Goal: Task Accomplishment & Management: Complete application form

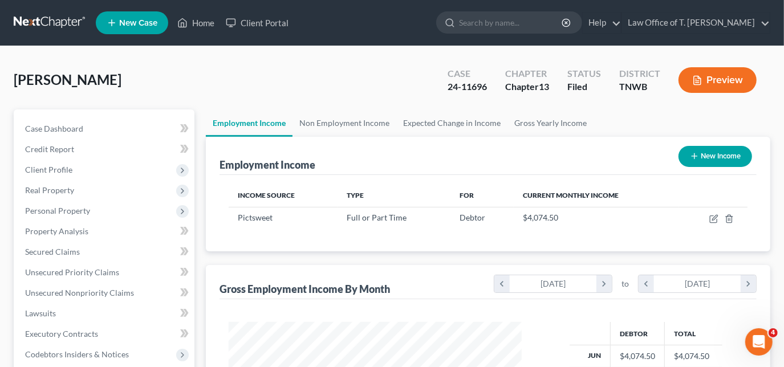
scroll to position [203, 316]
click at [199, 24] on link "Home" at bounding box center [196, 23] width 48 height 21
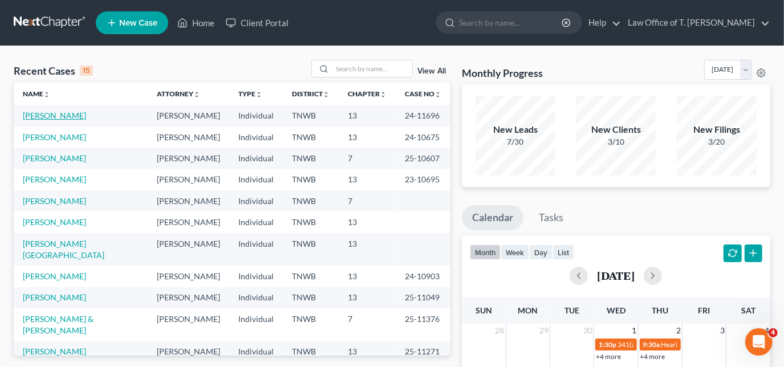
click at [81, 114] on link "[PERSON_NAME]" at bounding box center [54, 116] width 63 height 10
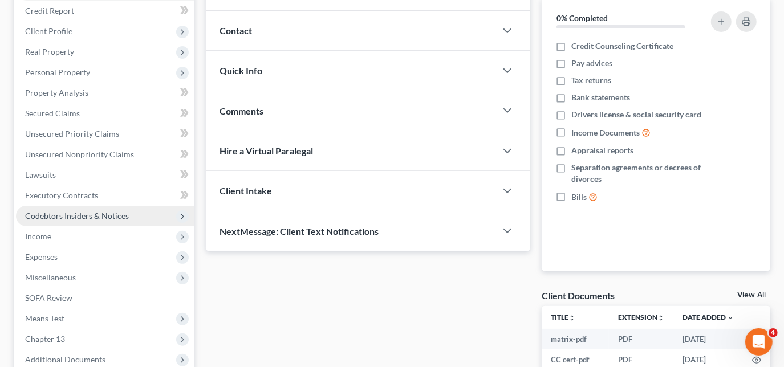
scroll to position [155, 0]
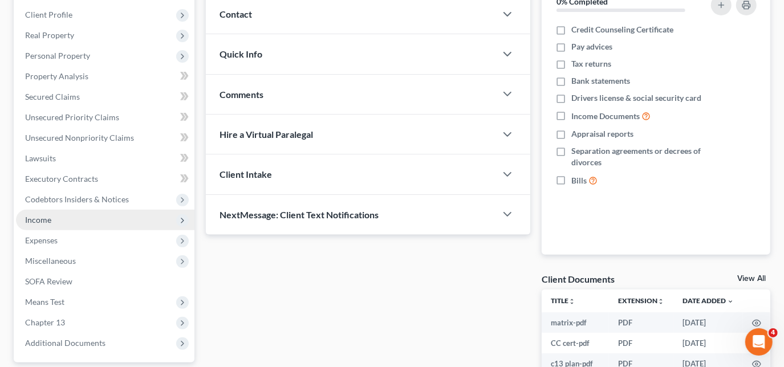
click at [55, 220] on span "Income" at bounding box center [105, 220] width 179 height 21
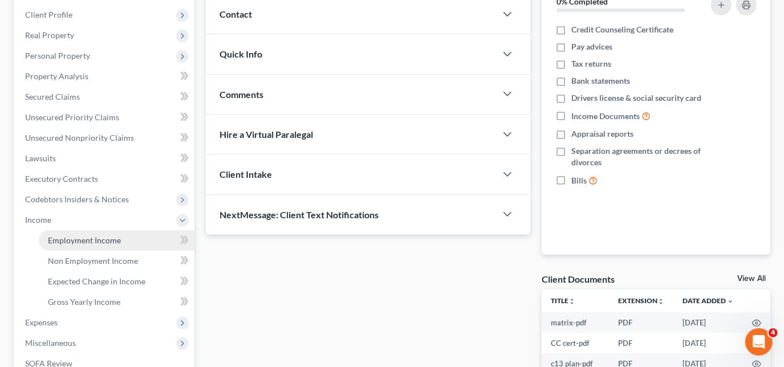
click at [97, 240] on span "Employment Income" at bounding box center [84, 241] width 73 height 10
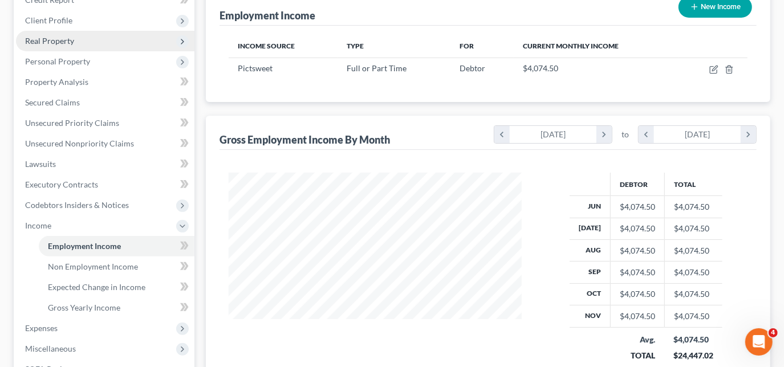
scroll to position [155, 0]
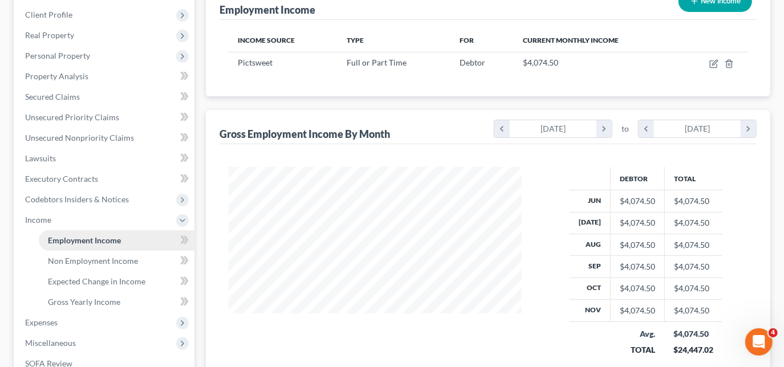
click at [130, 236] on link "Employment Income" at bounding box center [117, 240] width 156 height 21
click at [143, 281] on span "Expected Change in Income" at bounding box center [97, 282] width 98 height 10
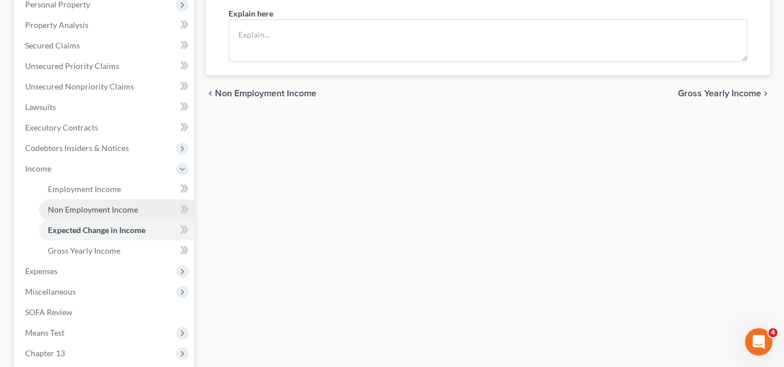
scroll to position [207, 0]
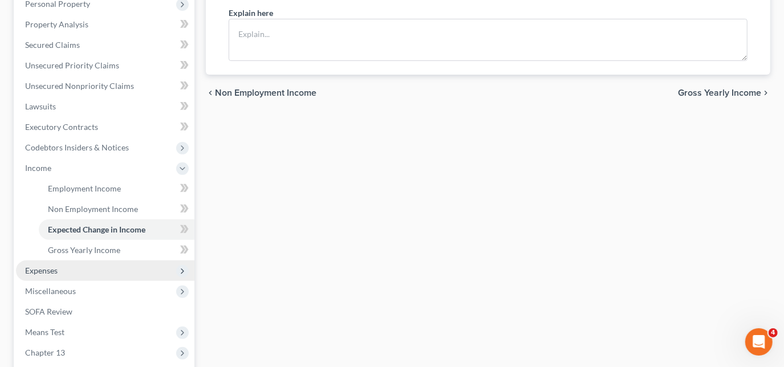
click at [68, 270] on span "Expenses" at bounding box center [105, 271] width 179 height 21
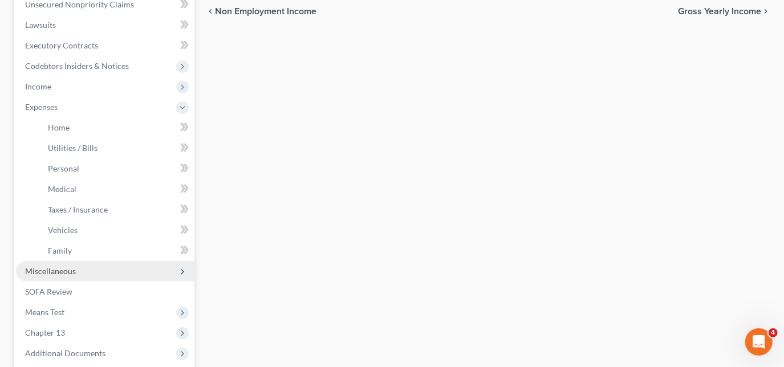
scroll to position [311, 0]
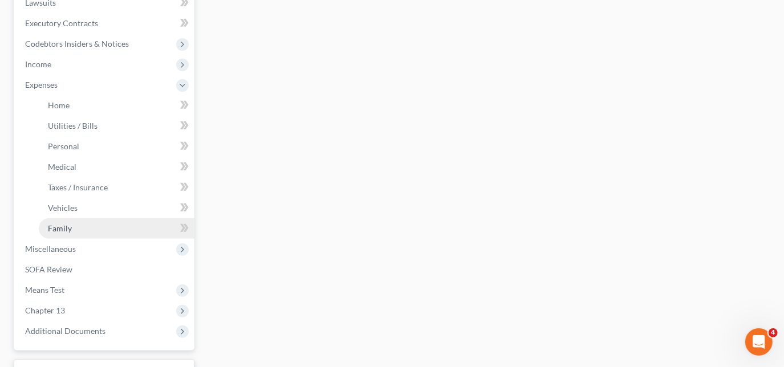
click at [85, 232] on link "Family" at bounding box center [117, 229] width 156 height 21
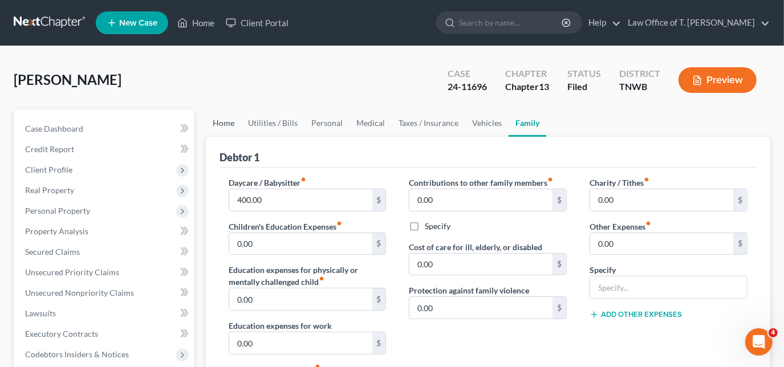
click at [225, 124] on link "Home" at bounding box center [223, 123] width 35 height 27
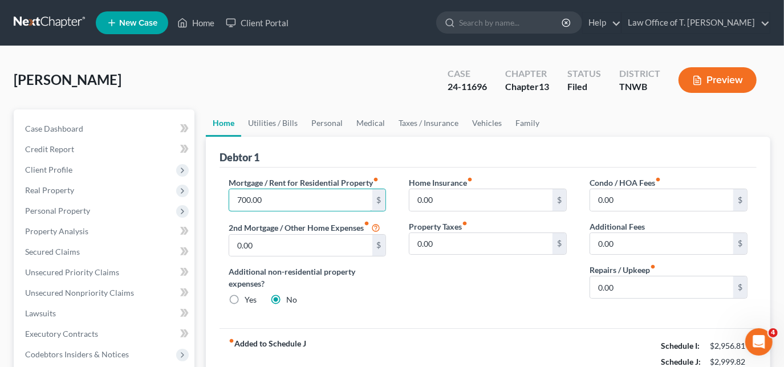
type input "700.00"
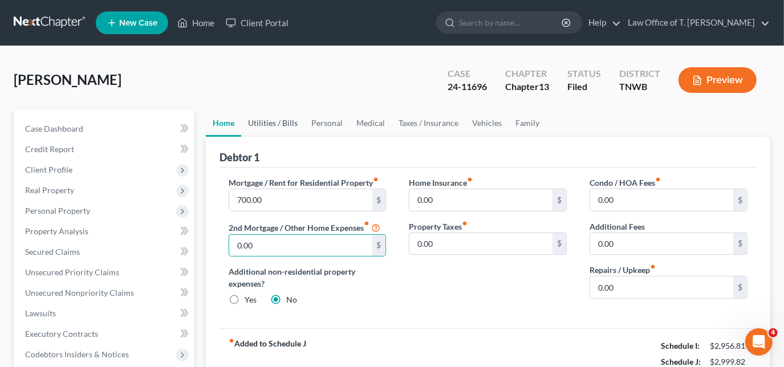
click at [274, 123] on link "Utilities / Bills" at bounding box center [272, 123] width 63 height 27
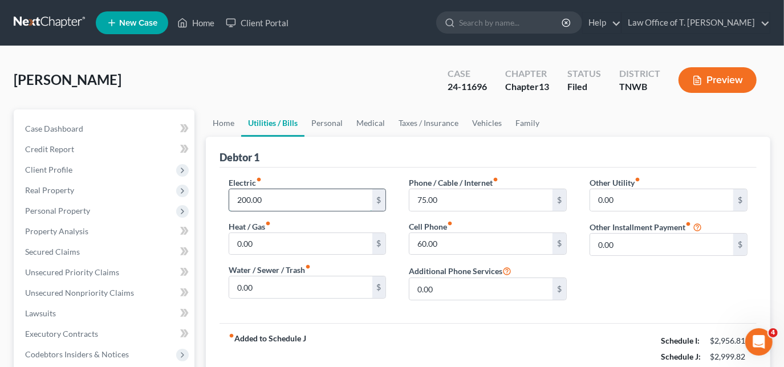
click at [292, 203] on input "200.00" at bounding box center [300, 200] width 143 height 22
type input "150.00"
click at [326, 119] on link "Personal" at bounding box center [327, 123] width 45 height 27
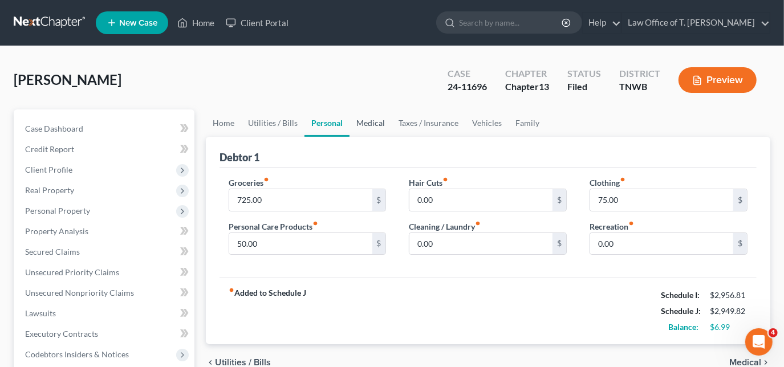
click at [379, 120] on link "Medical" at bounding box center [371, 123] width 42 height 27
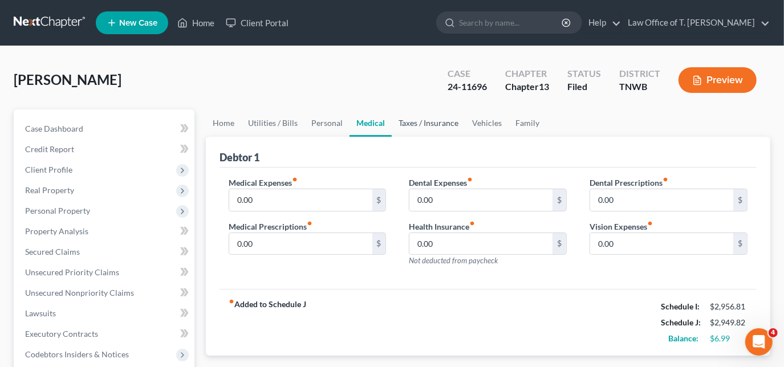
click at [423, 124] on link "Taxes / Insurance" at bounding box center [429, 123] width 74 height 27
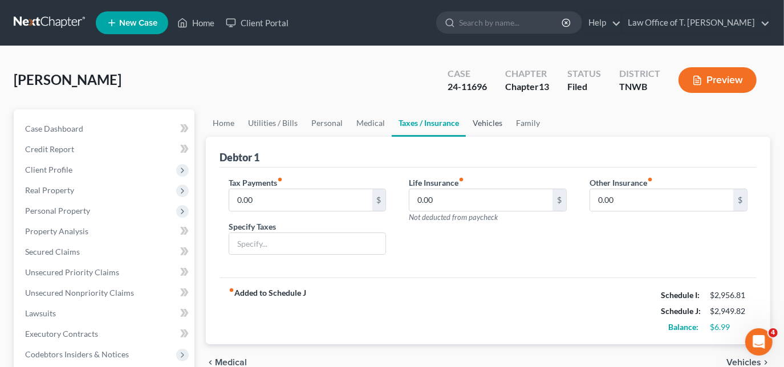
click at [484, 126] on link "Vehicles" at bounding box center [487, 123] width 43 height 27
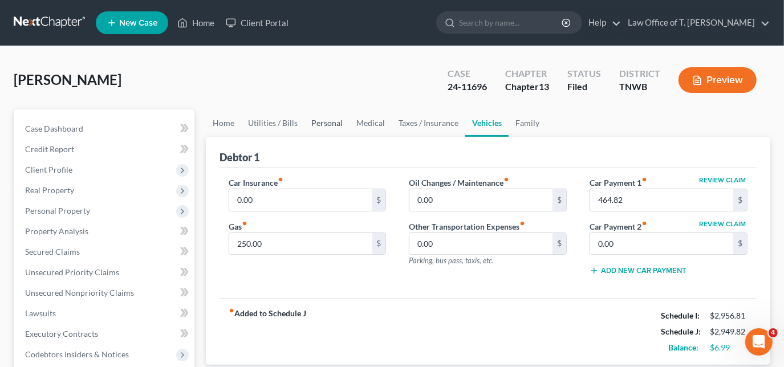
click at [325, 120] on link "Personal" at bounding box center [327, 123] width 45 height 27
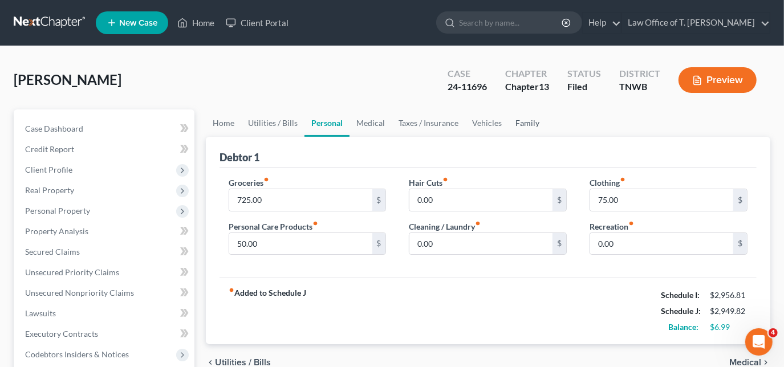
click at [514, 120] on link "Family" at bounding box center [528, 123] width 38 height 27
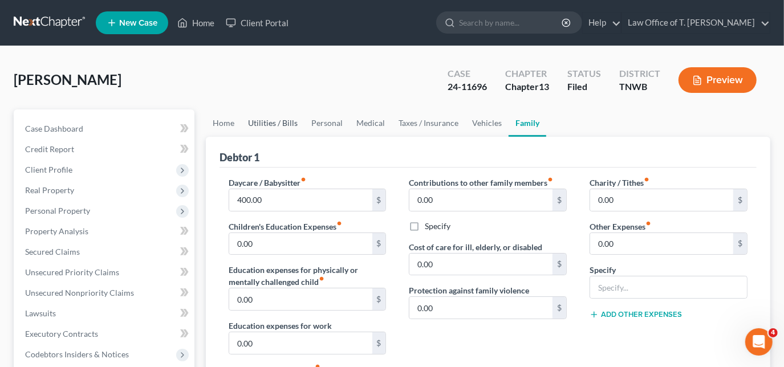
click at [293, 123] on link "Utilities / Bills" at bounding box center [272, 123] width 63 height 27
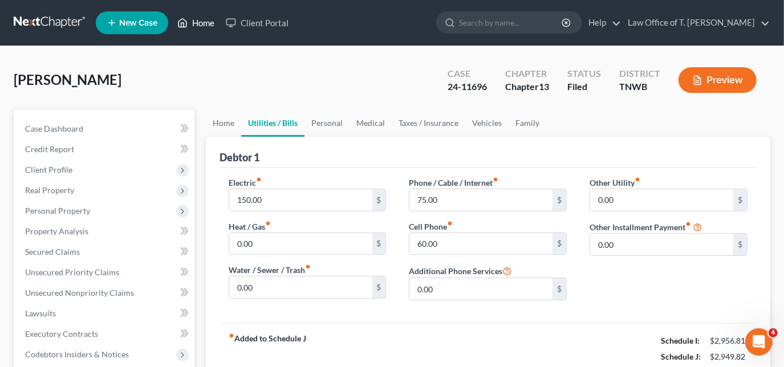
click at [196, 27] on link "Home" at bounding box center [196, 23] width 48 height 21
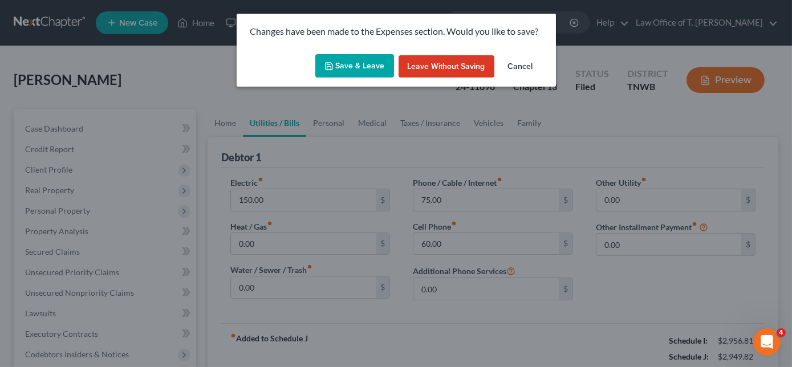
click at [374, 72] on button "Save & Leave" at bounding box center [355, 66] width 79 height 24
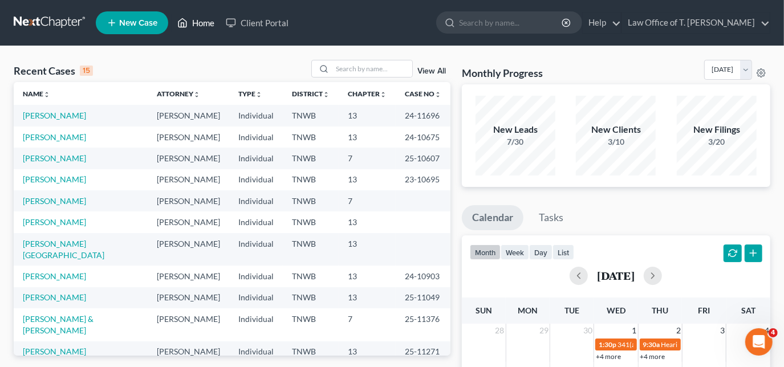
click at [204, 27] on link "Home" at bounding box center [196, 23] width 48 height 21
click at [358, 73] on input "search" at bounding box center [373, 68] width 80 height 17
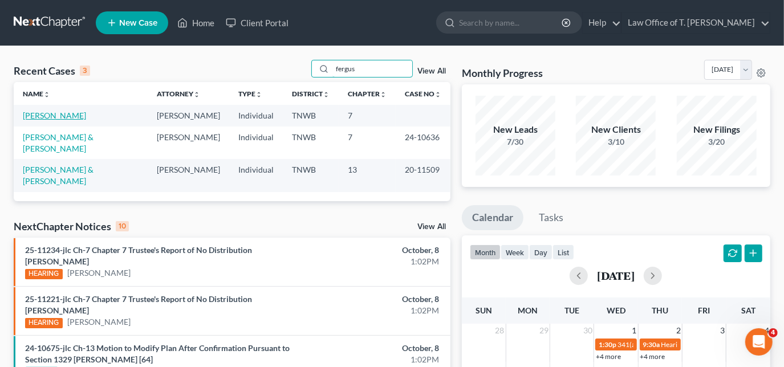
type input "fergus"
click at [77, 114] on link "[PERSON_NAME]" at bounding box center [54, 116] width 63 height 10
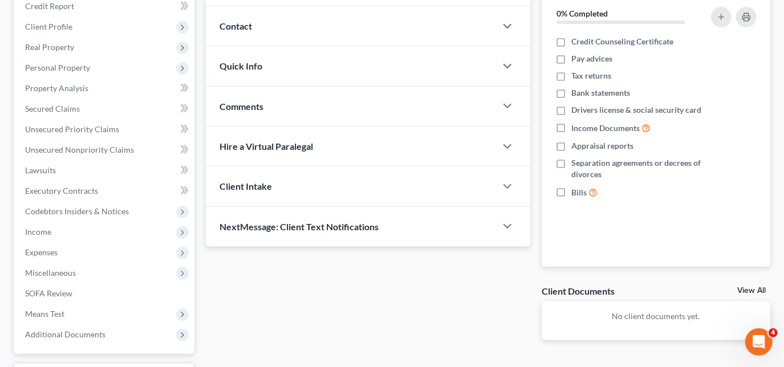
scroll to position [145, 0]
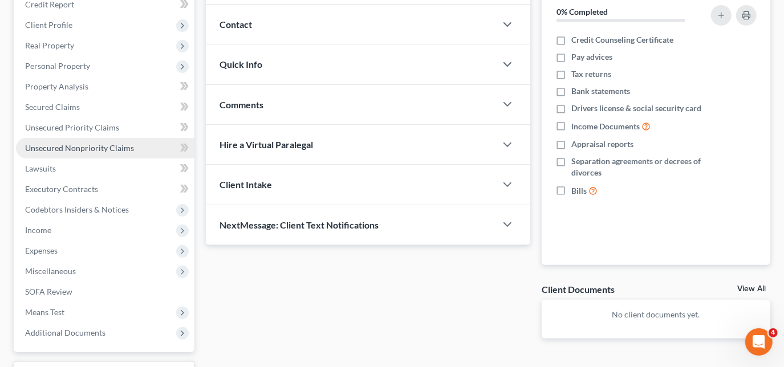
click at [78, 147] on span "Unsecured Nonpriority Claims" at bounding box center [79, 148] width 109 height 10
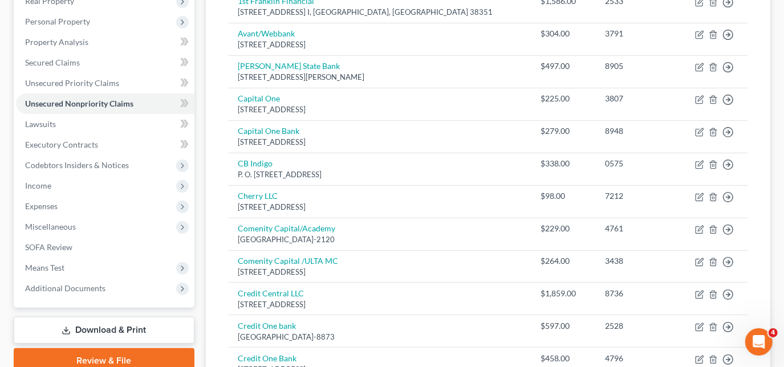
scroll to position [184, 0]
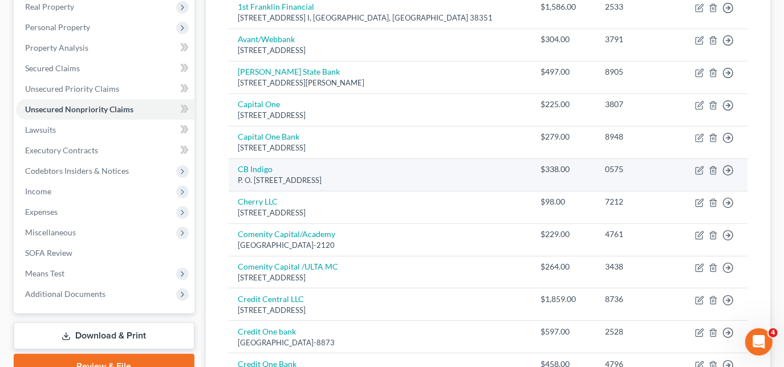
click at [455, 167] on td "CB Indigo P. O. [STREET_ADDRESS]" at bounding box center [380, 175] width 303 height 33
